Goal: Task Accomplishment & Management: Manage account settings

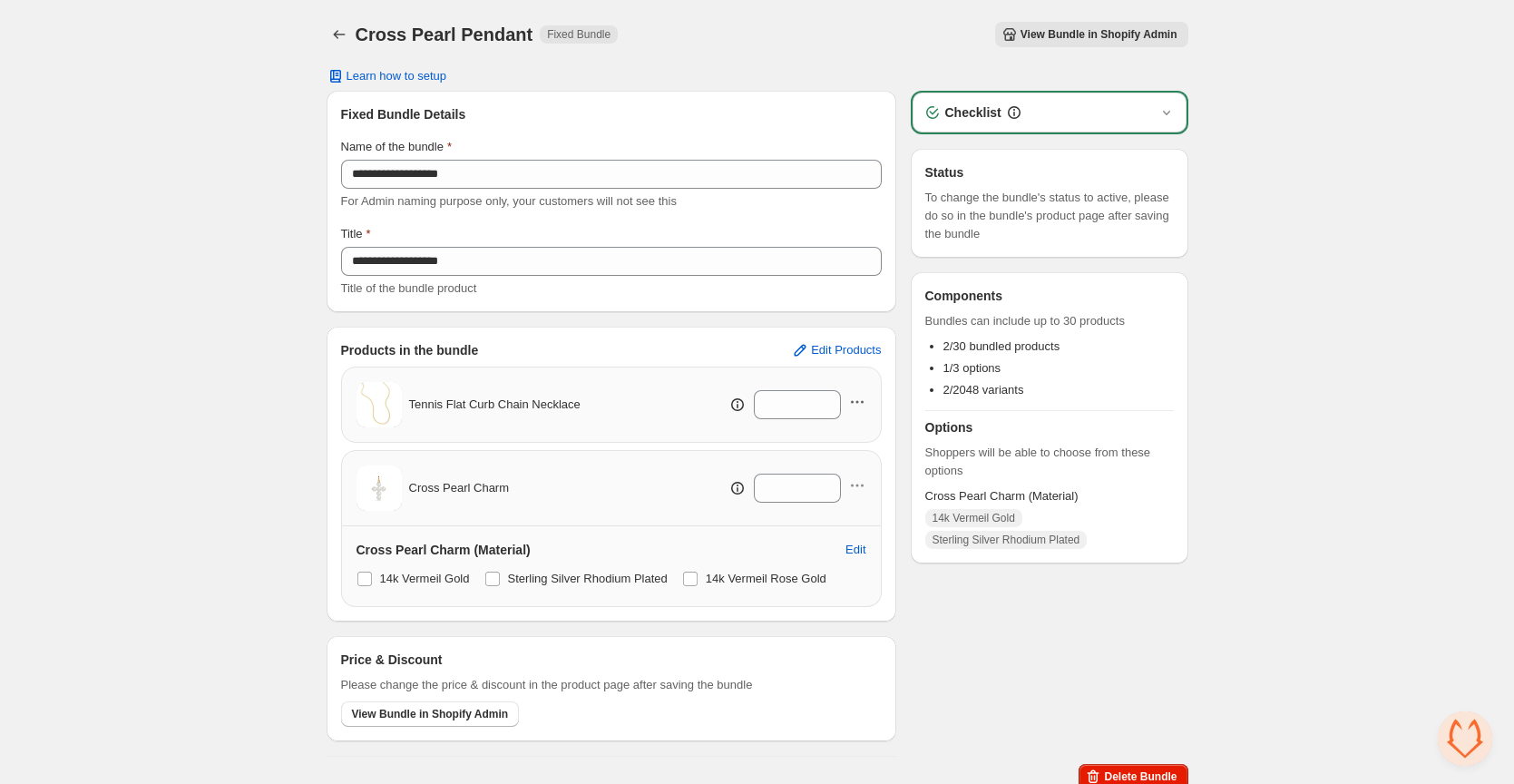
click at [854, 402] on icon "button" at bounding box center [857, 401] width 19 height 19
click at [862, 468] on span "Remove Product" at bounding box center [866, 467] width 93 height 19
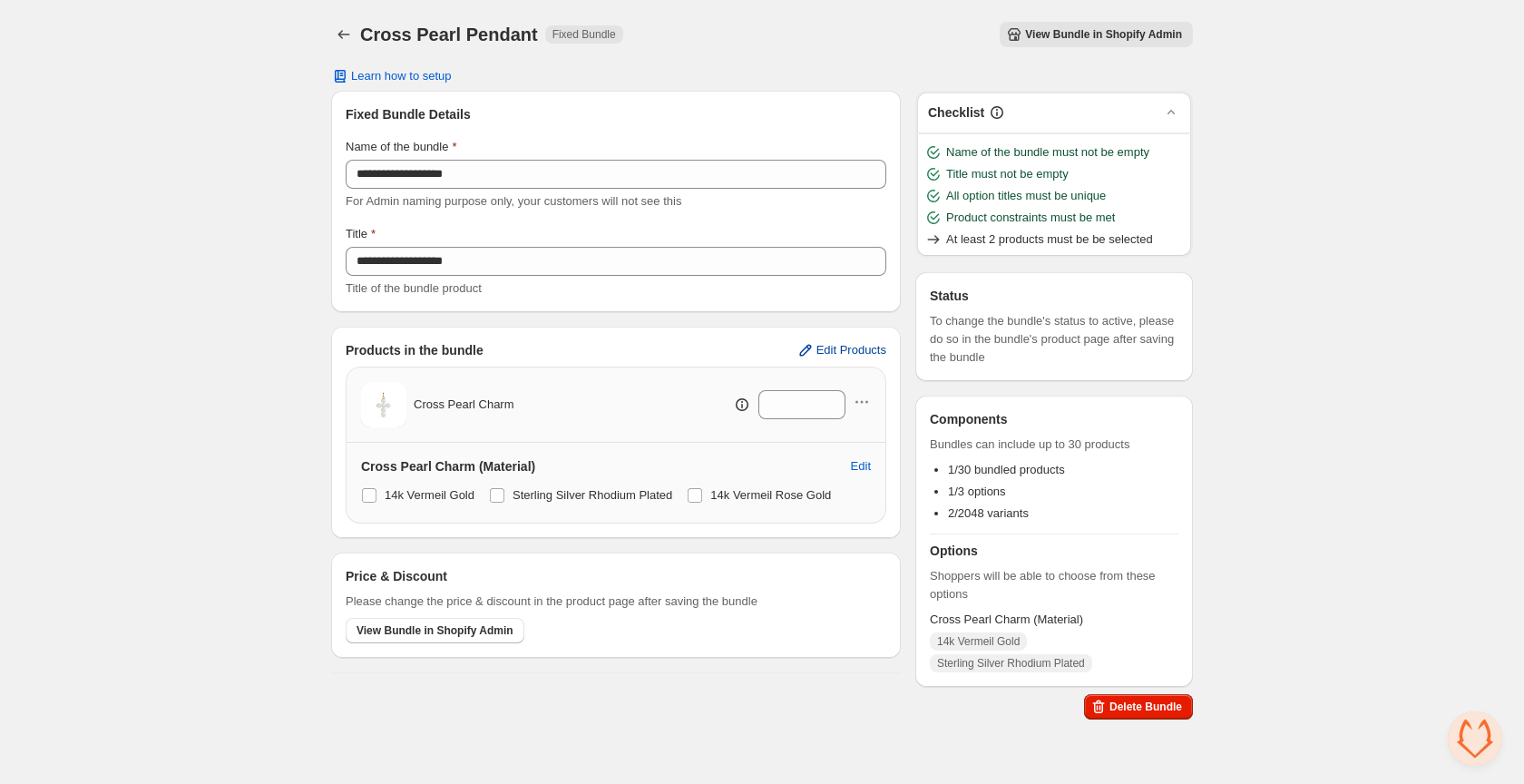
click at [839, 349] on span "Edit Products" at bounding box center [851, 349] width 69 height 15
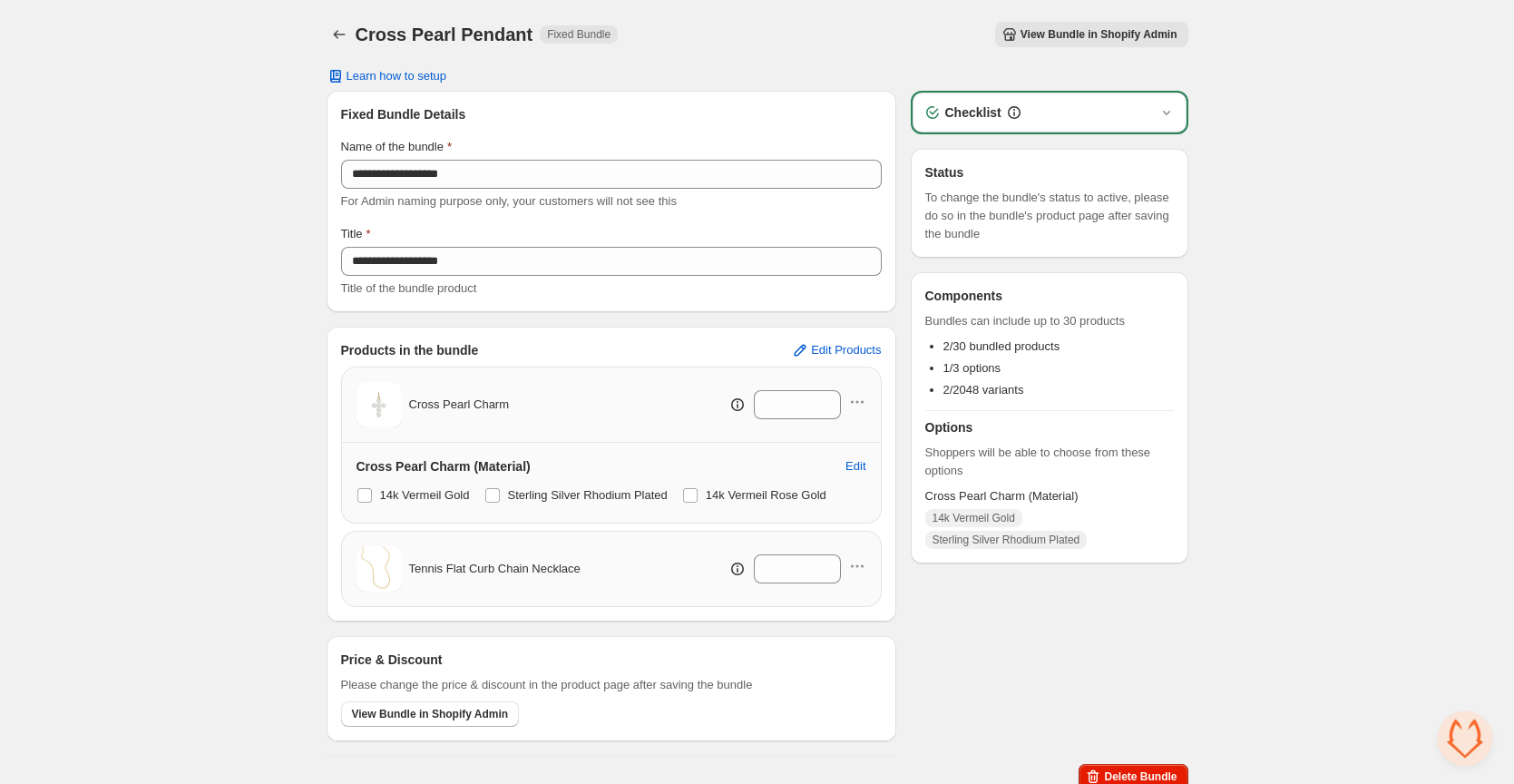
scroll to position [13, 0]
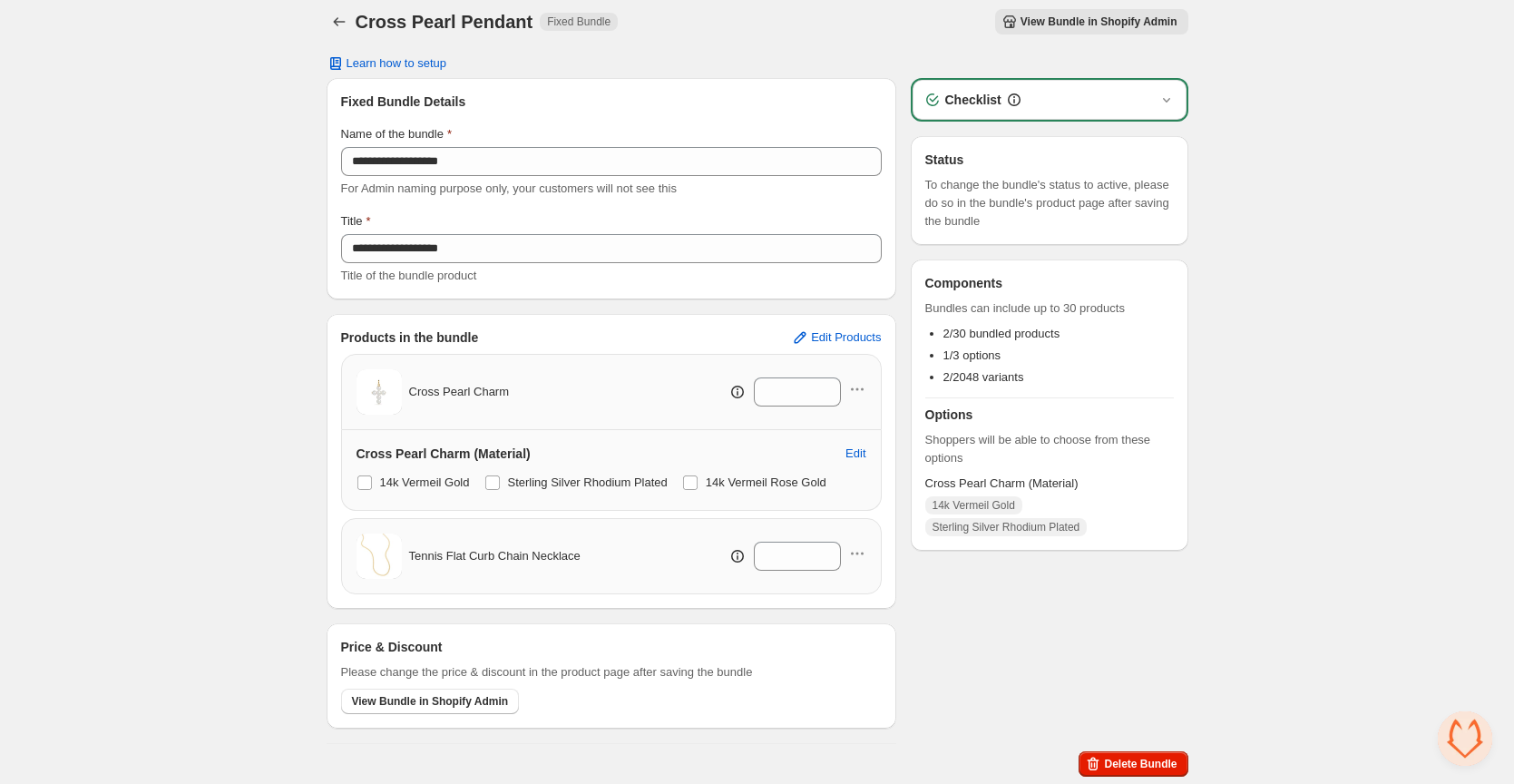
click at [1087, 22] on span "View Bundle in Shopify Admin" at bounding box center [1099, 22] width 157 height 15
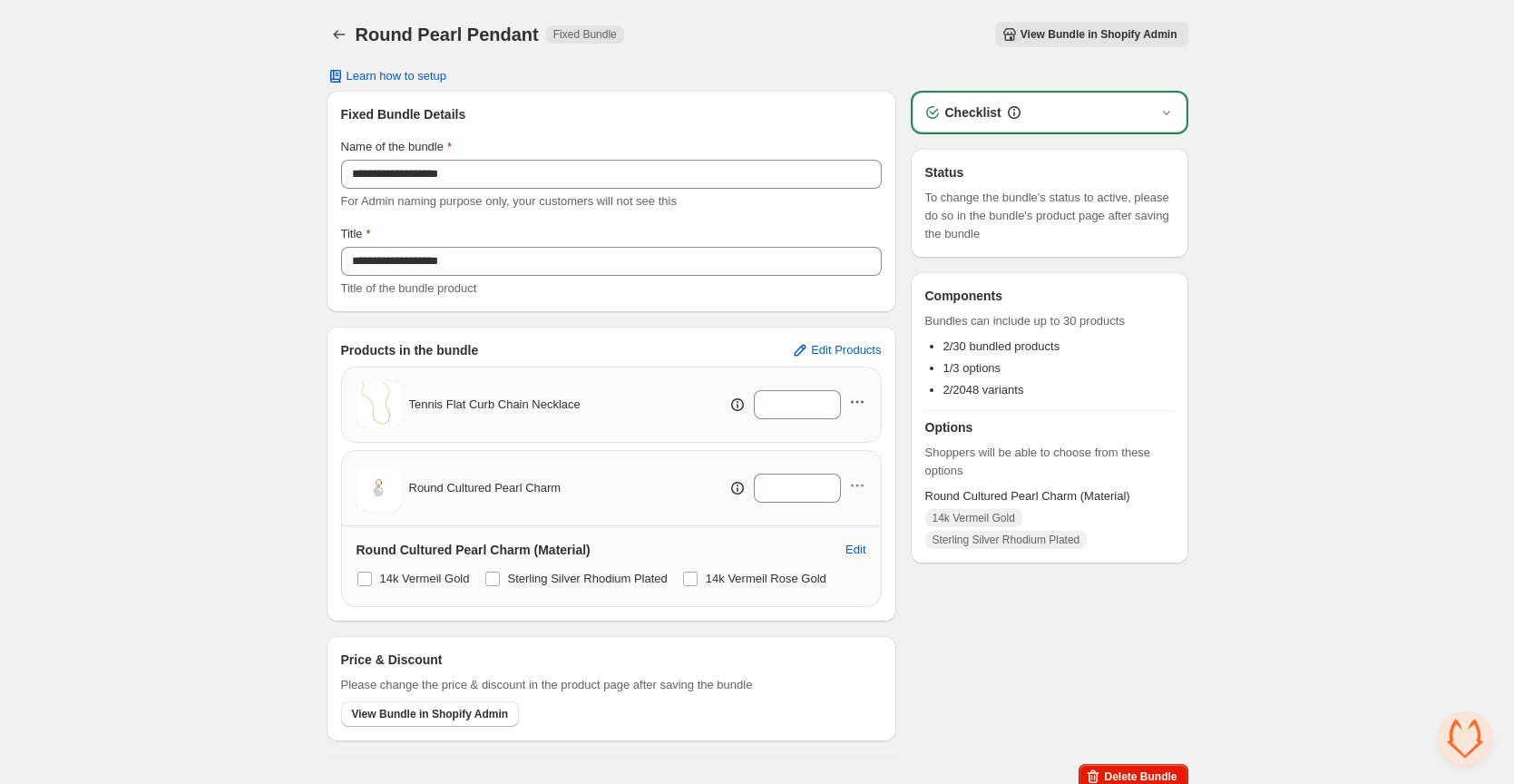
click at [860, 401] on icon "button" at bounding box center [857, 401] width 19 height 19
click at [861, 463] on span "Remove Product" at bounding box center [866, 467] width 93 height 19
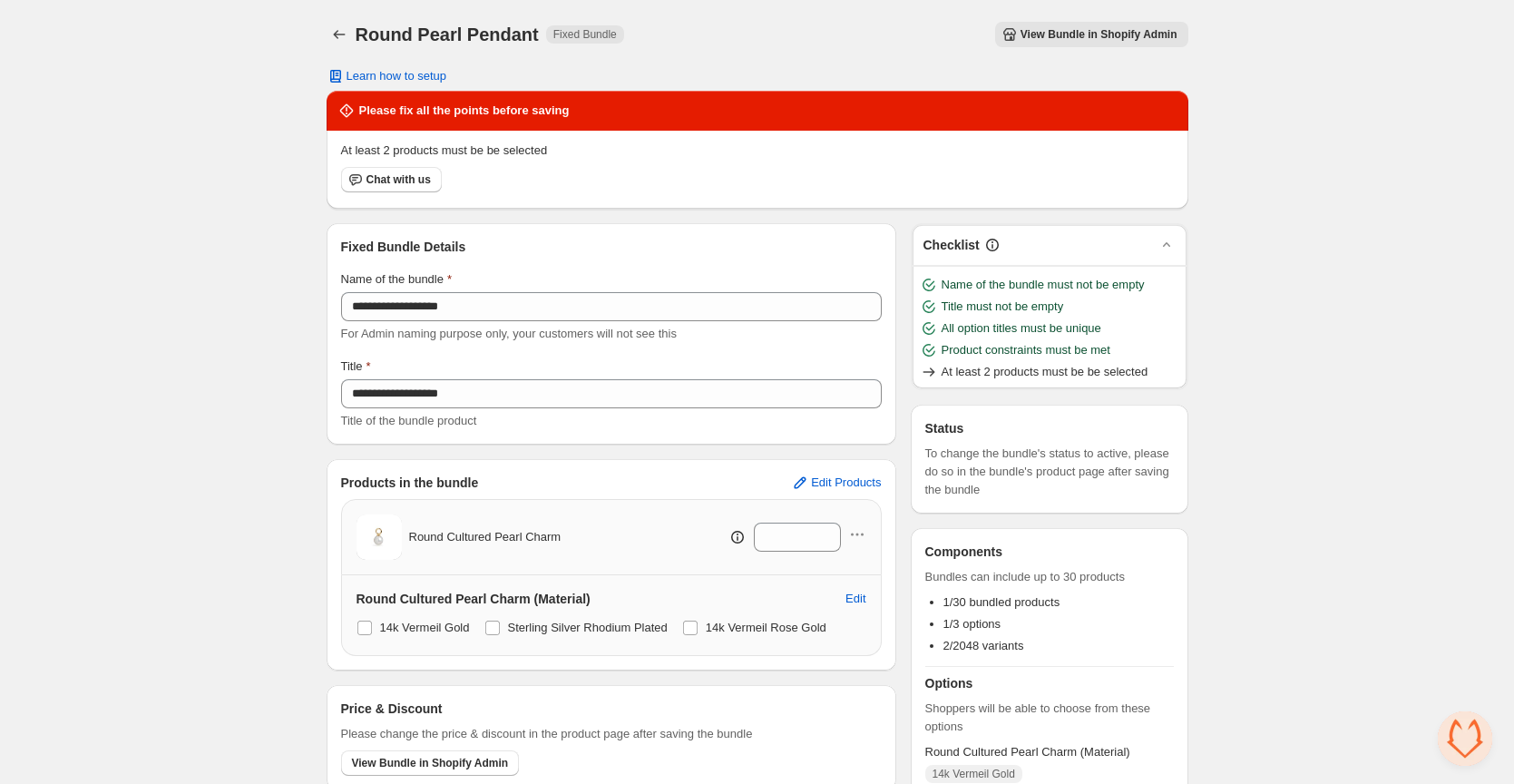
scroll to position [74, 0]
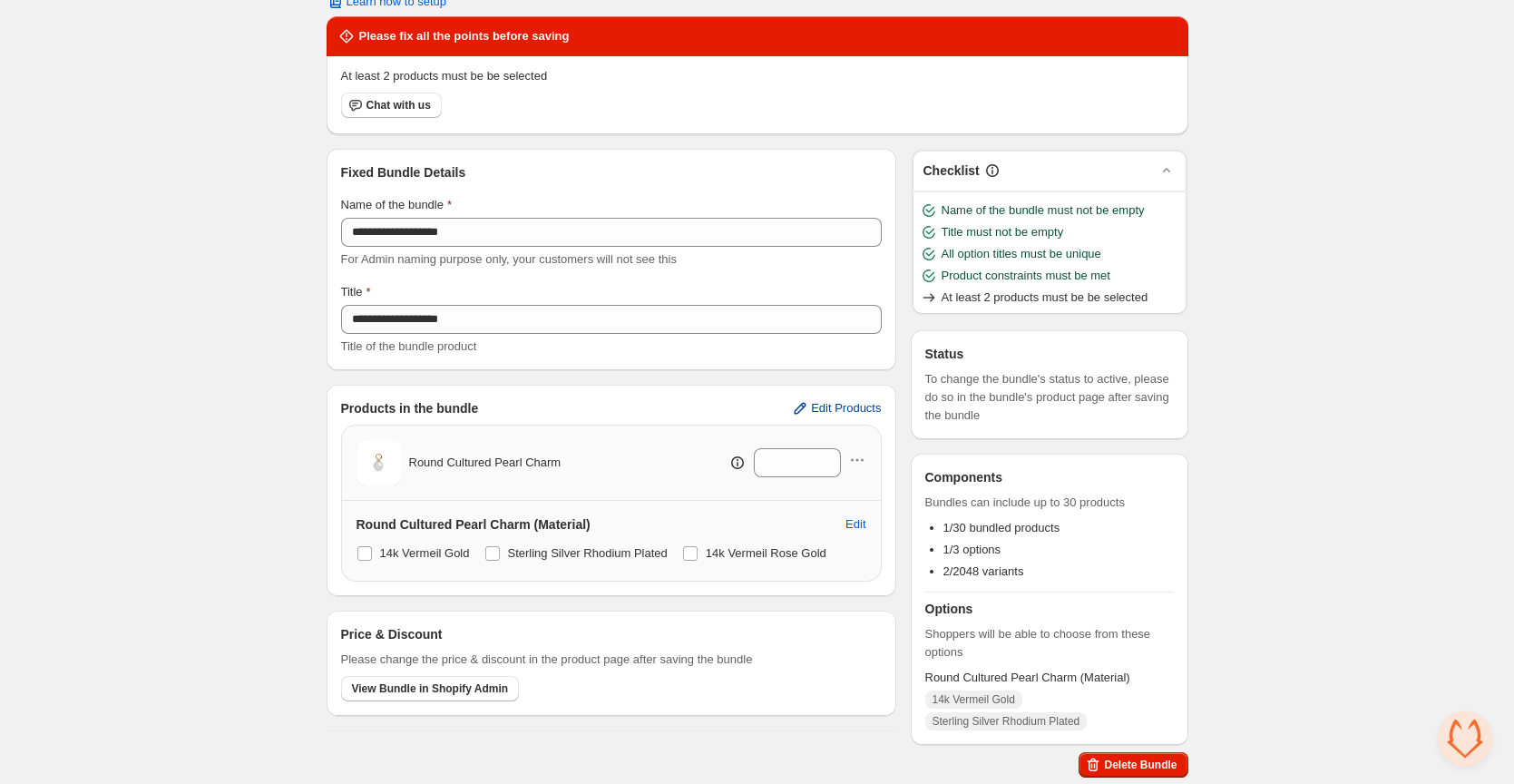
click at [843, 401] on span "Edit Products" at bounding box center [845, 408] width 70 height 15
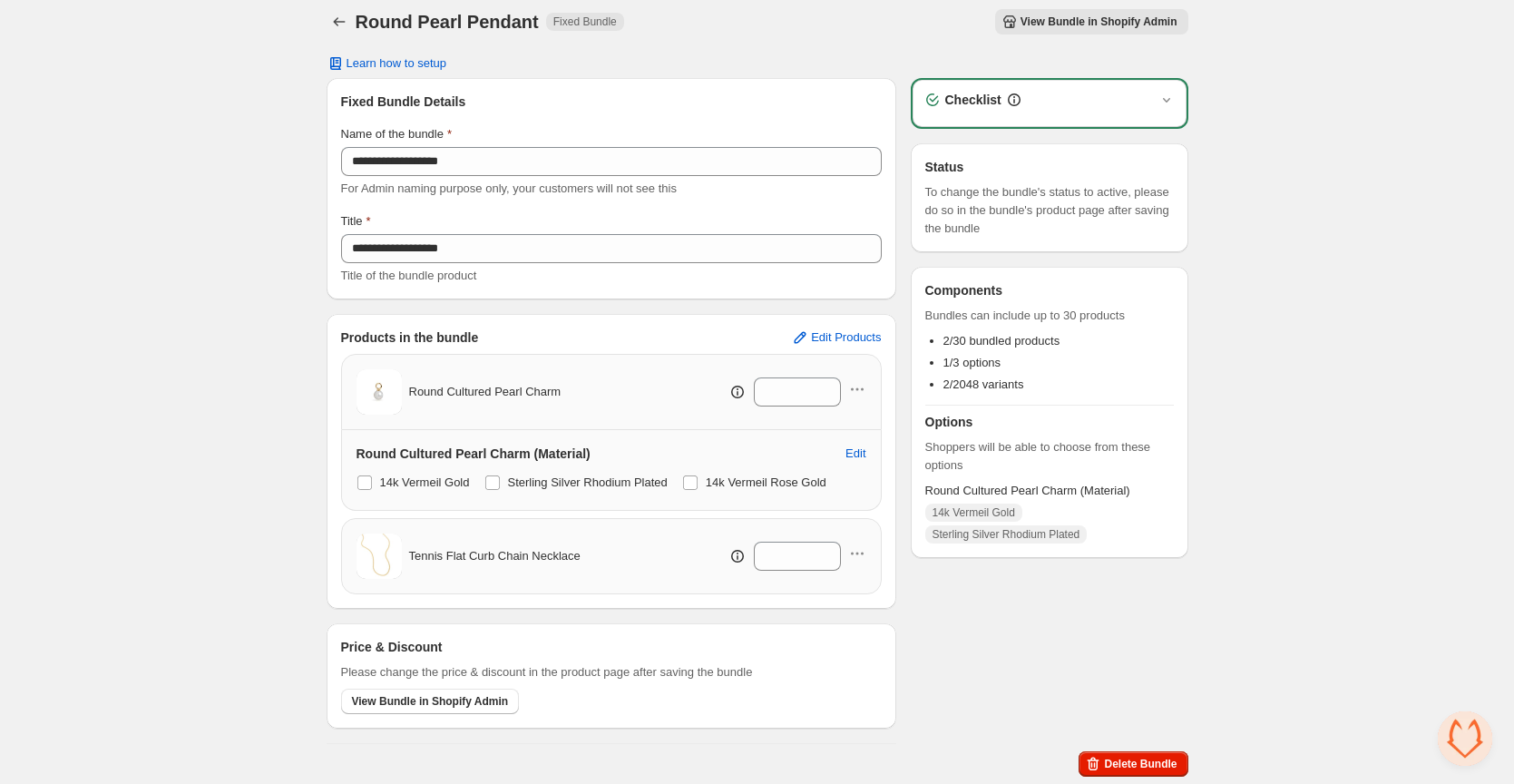
scroll to position [13, 0]
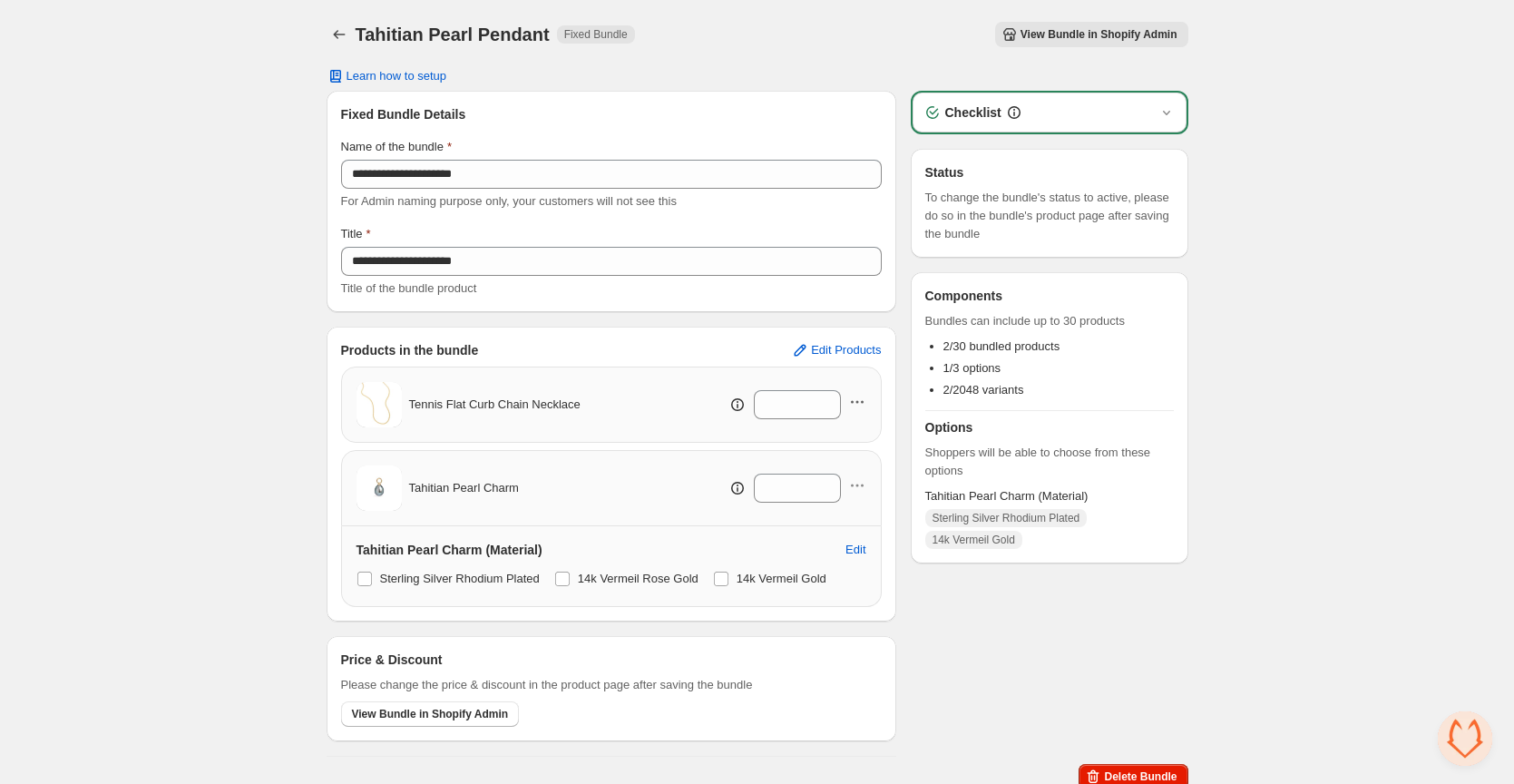
click at [856, 401] on icon "button" at bounding box center [857, 401] width 19 height 19
click at [851, 465] on span "Remove Product" at bounding box center [866, 467] width 93 height 19
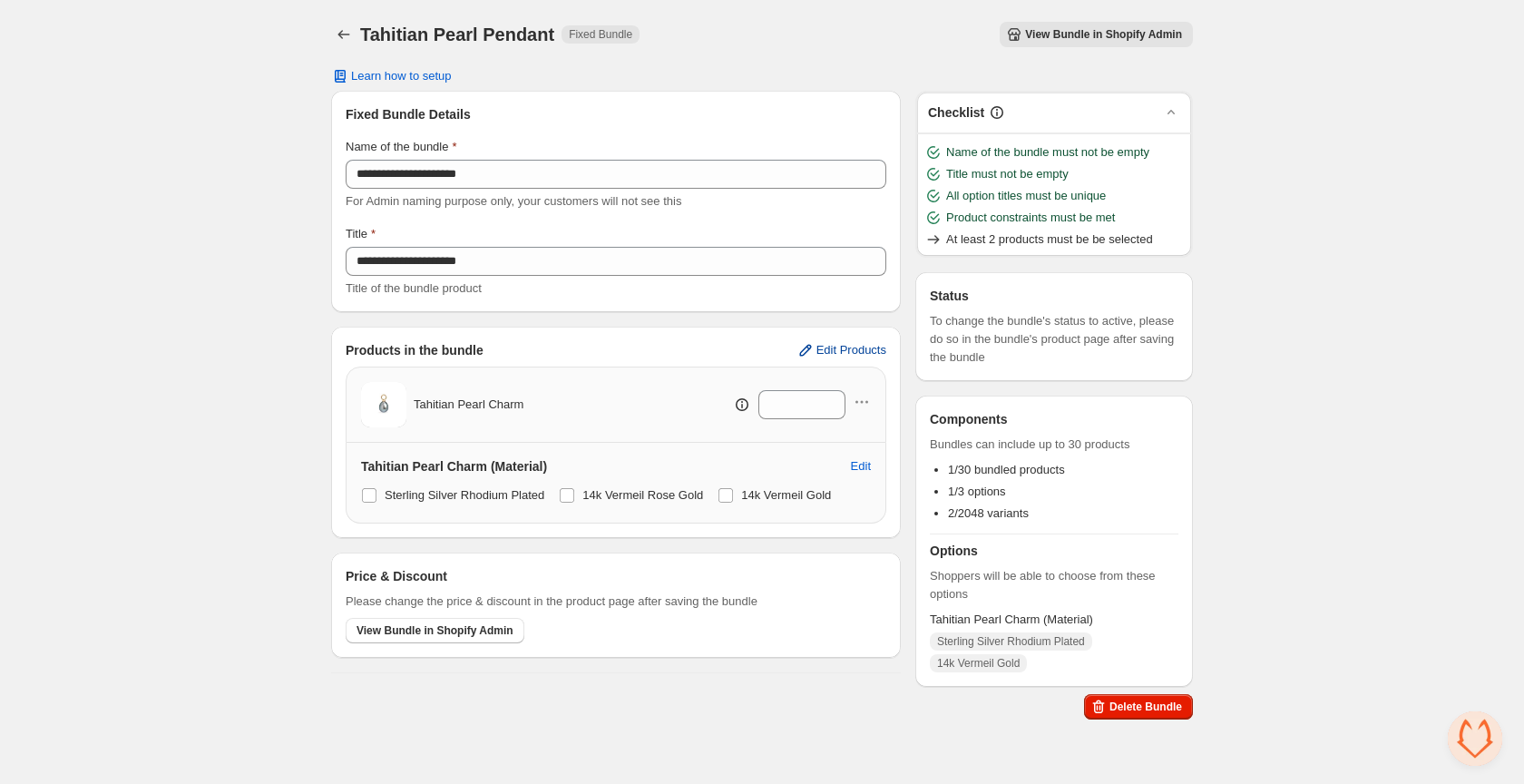
click at [847, 348] on span "Edit Products" at bounding box center [851, 349] width 69 height 15
